Goal: Task Accomplishment & Management: Use online tool/utility

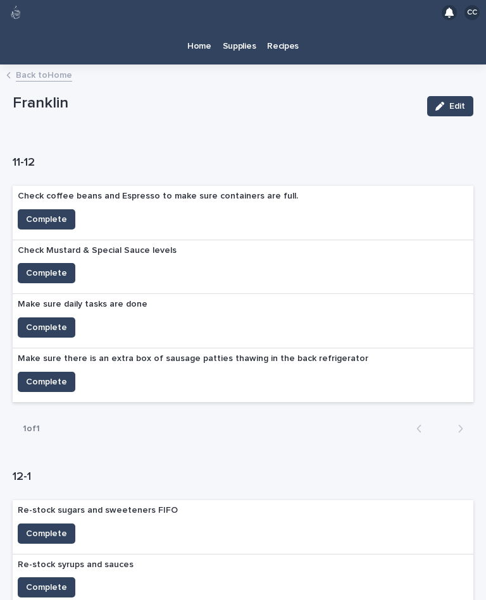
click at [49, 39] on div "Home Supplies Recipes" at bounding box center [243, 44] width 486 height 39
click at [64, 67] on link "Back to Home" at bounding box center [44, 74] width 56 height 15
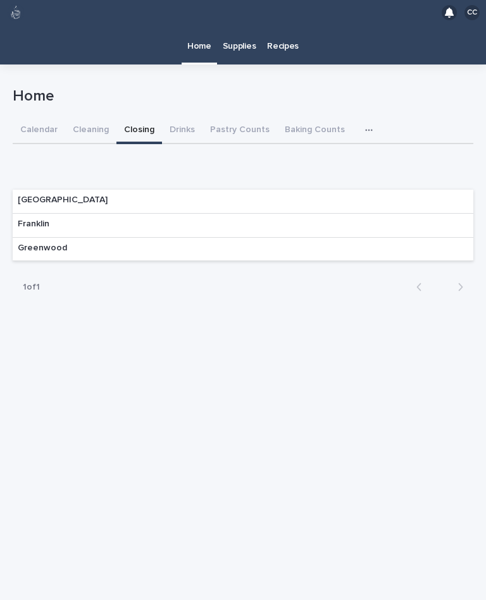
click at [89, 118] on button "Cleaning" at bounding box center [90, 131] width 51 height 27
click at [393, 214] on div "Franklin" at bounding box center [243, 226] width 460 height 24
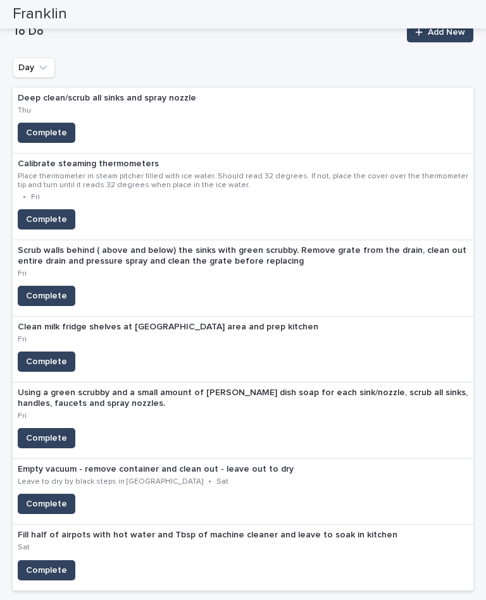
scroll to position [161, 0]
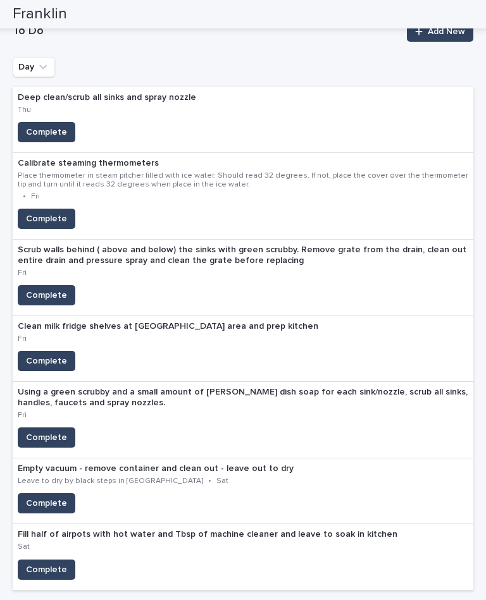
click at [50, 212] on span "Complete" at bounding box center [46, 218] width 41 height 13
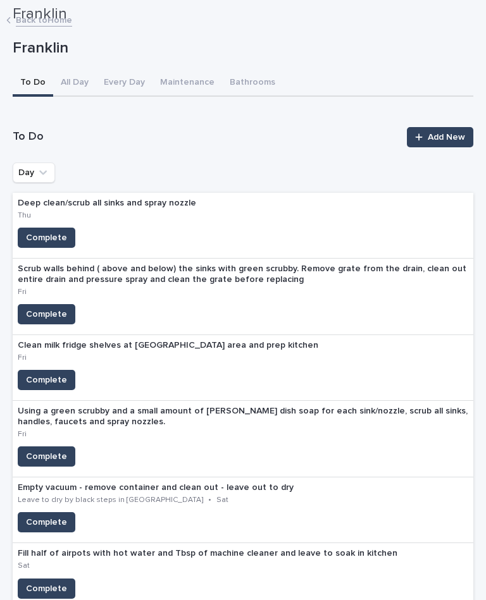
scroll to position [33, 0]
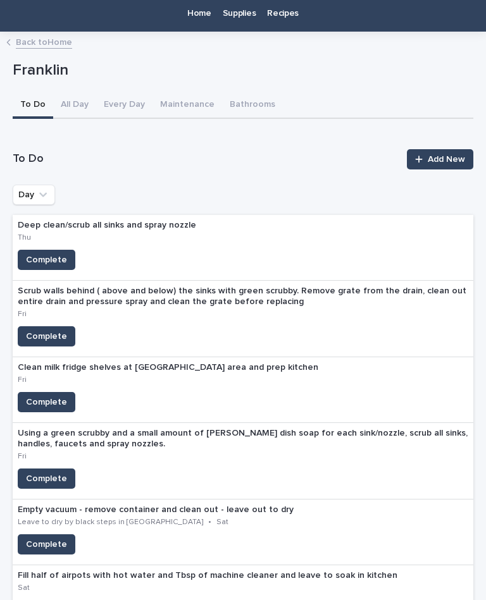
click at [54, 54] on div "Franklin" at bounding box center [243, 73] width 460 height 38
click at [59, 34] on link "Back to Home" at bounding box center [44, 41] width 56 height 15
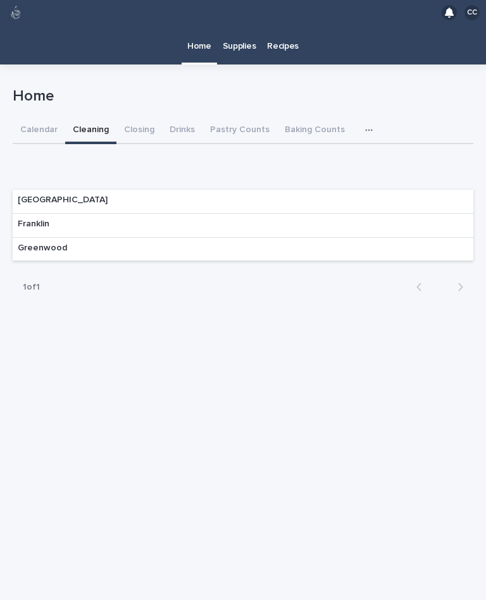
click at [143, 118] on button "Closing" at bounding box center [139, 131] width 46 height 27
click at [414, 214] on div "Franklin" at bounding box center [243, 226] width 460 height 24
